Goal: Information Seeking & Learning: Check status

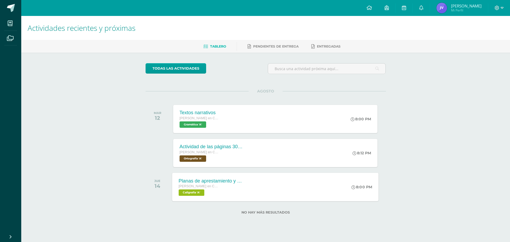
click at [267, 182] on div "Planas de aprestamiento y letra P, #9 Quinto Bachillerato en CCLL Caligrafía 'A…" at bounding box center [275, 187] width 206 height 28
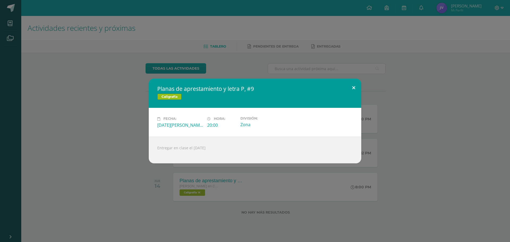
click at [353, 87] on button at bounding box center [353, 88] width 15 height 18
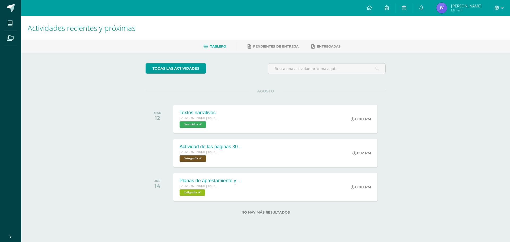
click at [447, 8] on img at bounding box center [441, 8] width 11 height 11
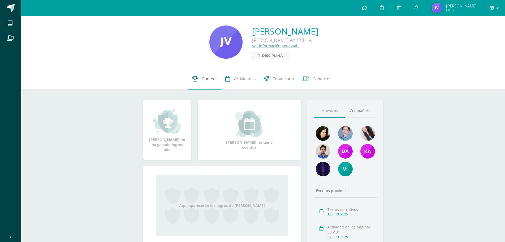
click at [202, 79] on link "Punteos" at bounding box center [204, 78] width 33 height 21
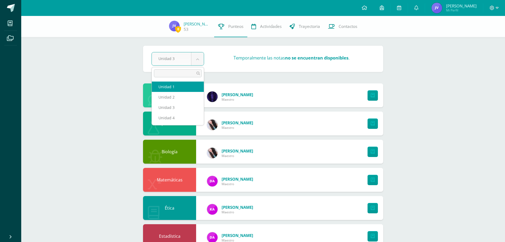
select select "Unidad 1"
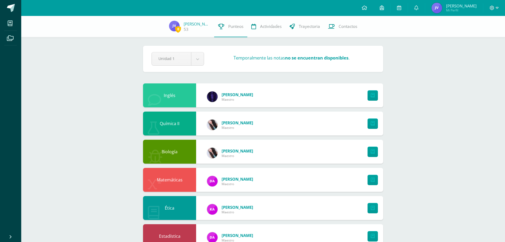
click at [379, 99] on div at bounding box center [372, 95] width 24 height 24
click at [372, 98] on icon at bounding box center [373, 95] width 4 height 5
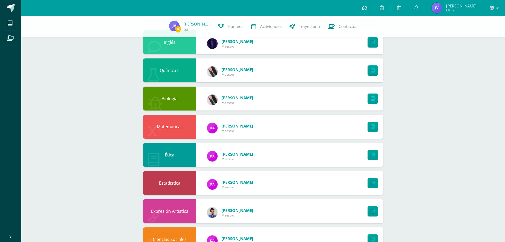
click at [366, 102] on div at bounding box center [372, 99] width 24 height 24
click at [372, 100] on icon at bounding box center [373, 98] width 4 height 5
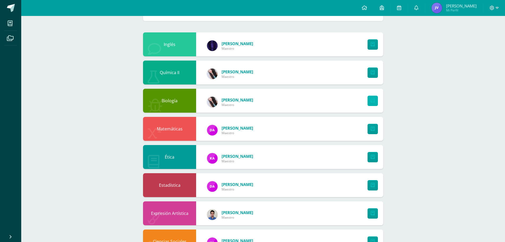
scroll to position [0, 0]
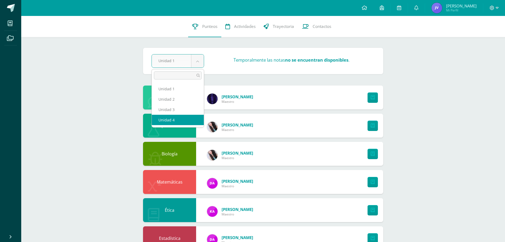
select select "Unidad 4"
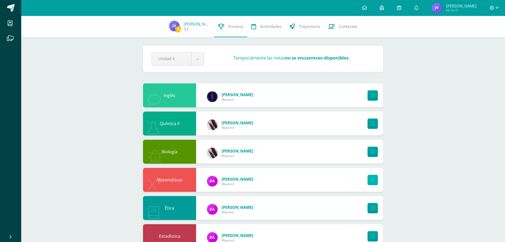
click at [370, 181] on link at bounding box center [373, 180] width 10 height 10
click at [278, 29] on link "Actividades" at bounding box center [267, 26] width 38 height 21
click at [299, 26] on span "Trayectoria" at bounding box center [309, 27] width 21 height 6
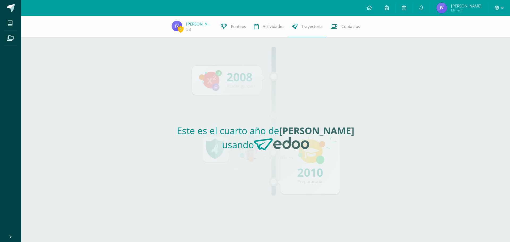
click at [224, 76] on div "Este es el cuarto año de [PERSON_NAME] usando" at bounding box center [265, 139] width 245 height 205
